Goal: Task Accomplishment & Management: Manage account settings

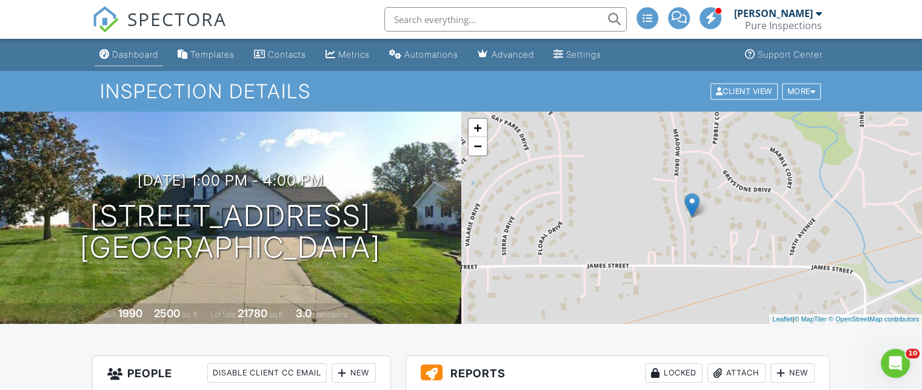
click at [138, 55] on div "Dashboard" at bounding box center [135, 54] width 46 height 10
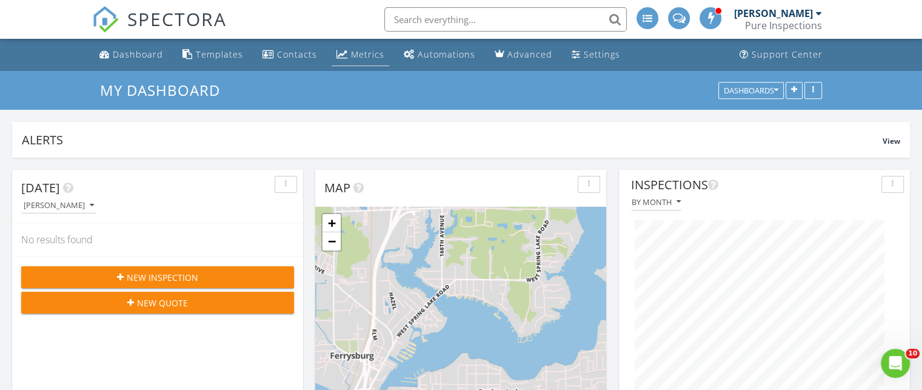
click at [368, 59] on div "Metrics" at bounding box center [367, 55] width 33 height 12
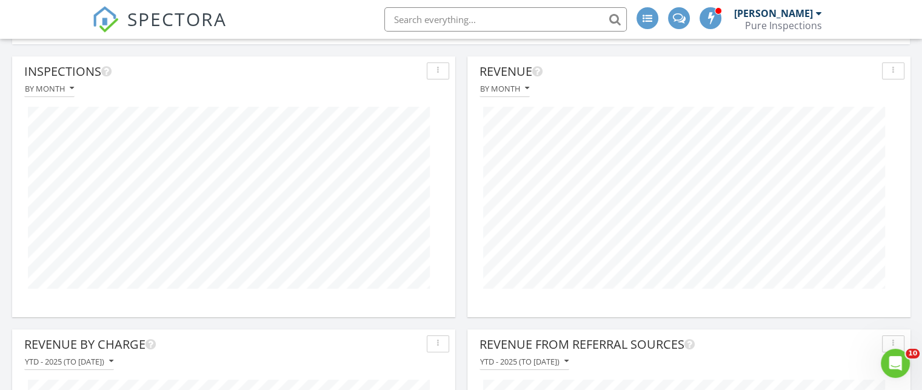
scroll to position [112, 0]
click at [890, 65] on button "button" at bounding box center [893, 72] width 22 height 17
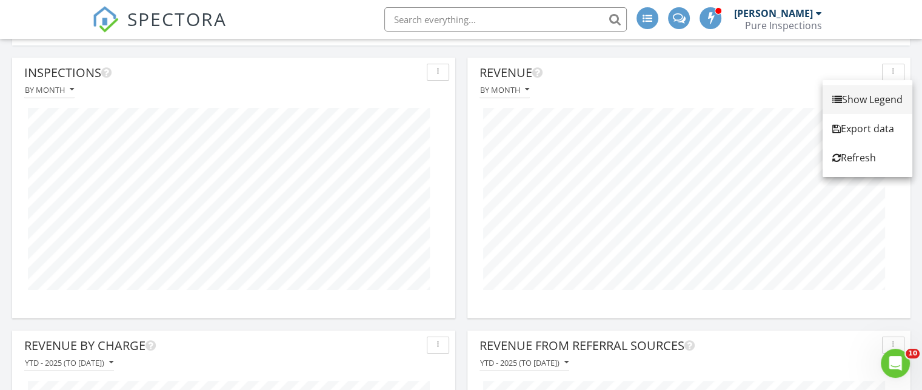
click at [856, 104] on div "Show Legend" at bounding box center [868, 99] width 70 height 15
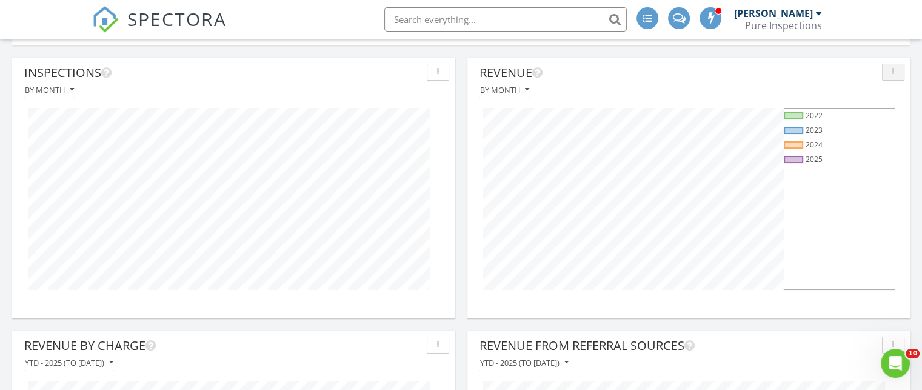
click at [896, 68] on div "button" at bounding box center [894, 72] width 12 height 8
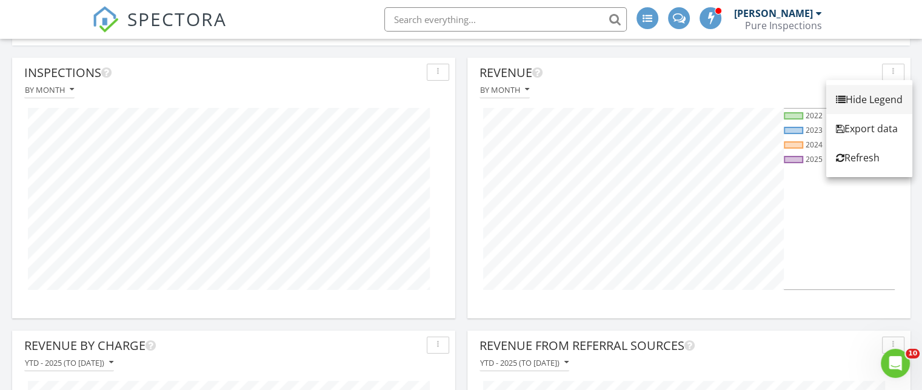
click at [893, 94] on div "Hide Legend" at bounding box center [869, 99] width 67 height 15
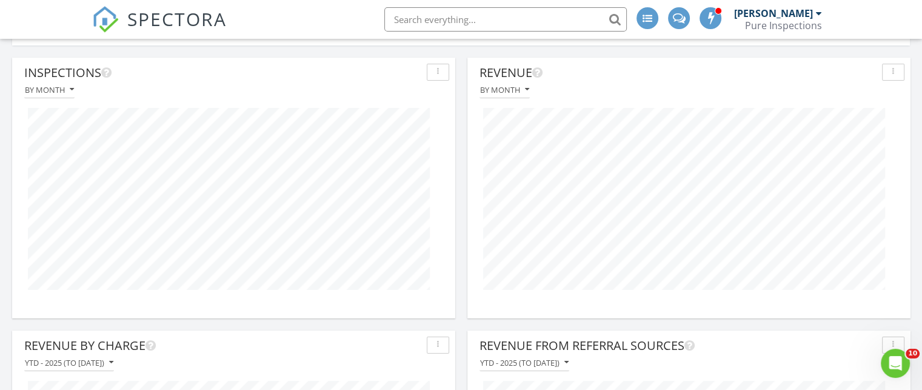
scroll to position [260, 443]
click at [434, 75] on div "button" at bounding box center [438, 72] width 12 height 8
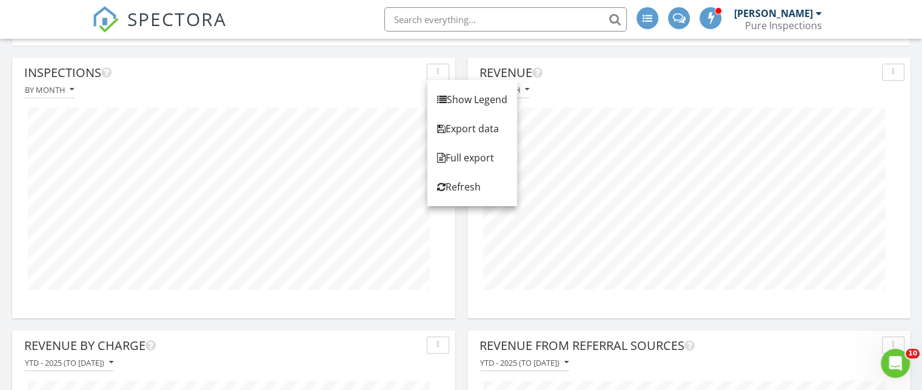
click at [415, 301] on div "Inspections By month" at bounding box center [233, 182] width 443 height 248
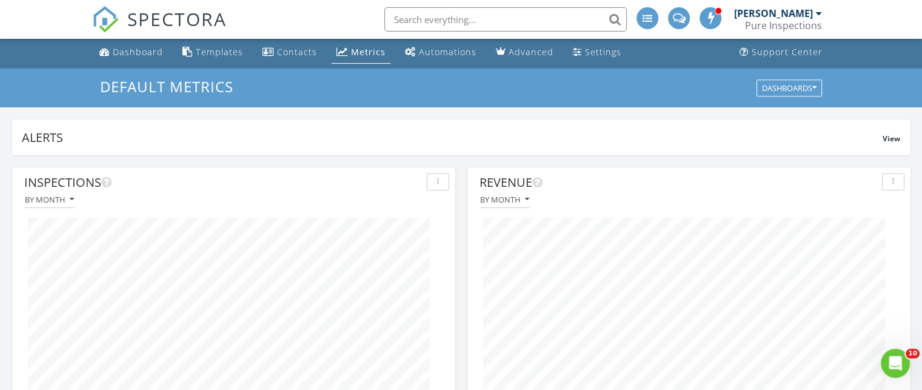
scroll to position [0, 0]
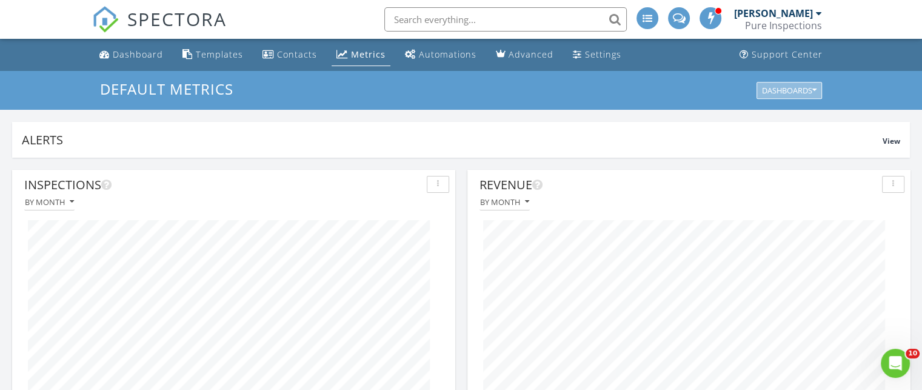
click at [818, 92] on button "Dashboards" at bounding box center [789, 90] width 65 height 17
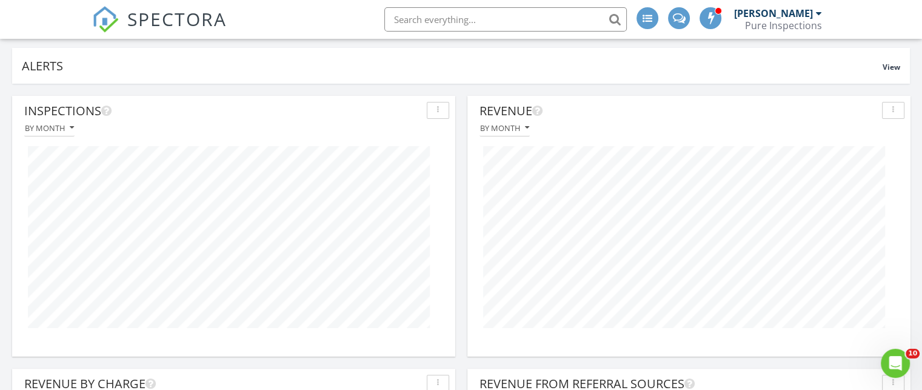
scroll to position [75, 0]
